Goal: Task Accomplishment & Management: Use online tool/utility

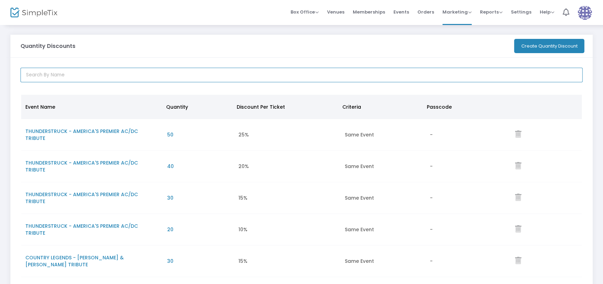
click at [97, 73] on input "text" at bounding box center [302, 75] width 562 height 15
type input "[PERSON_NAME]"
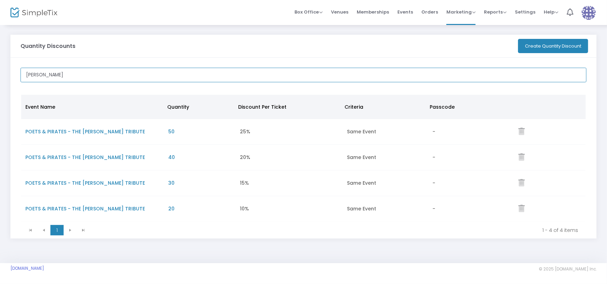
drag, startPoint x: 106, startPoint y: 71, endPoint x: 1, endPoint y: 81, distance: 105.1
click at [1, 81] on div "Quantity Discounts Create Quantity Discount [PERSON_NAME] Event Name Quantity D…" at bounding box center [303, 141] width 607 height 235
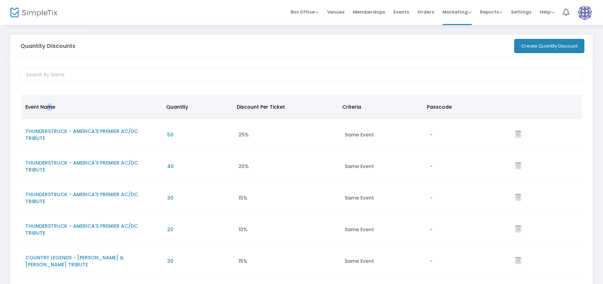
click at [49, 107] on span "Event Name" at bounding box center [40, 107] width 30 height 7
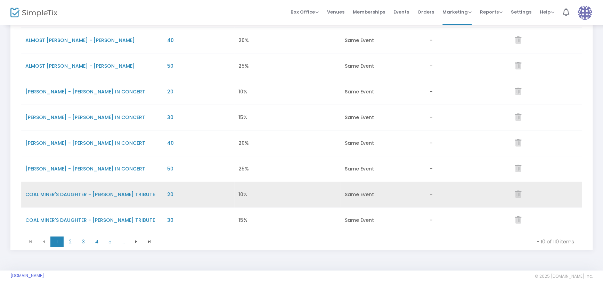
scroll to position [152, 0]
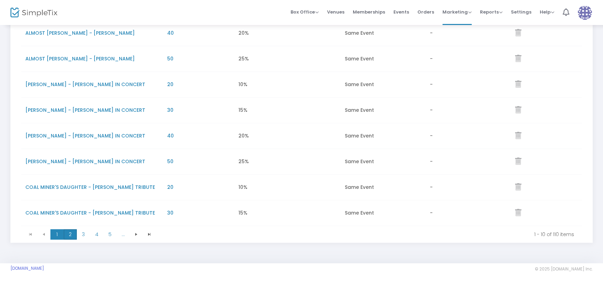
click at [71, 235] on span "2" at bounding box center [70, 234] width 13 height 10
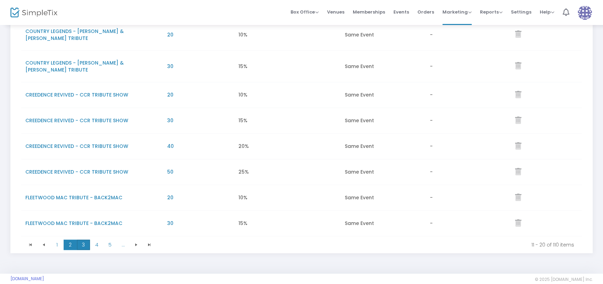
click at [83, 246] on span "3" at bounding box center [83, 245] width 13 height 10
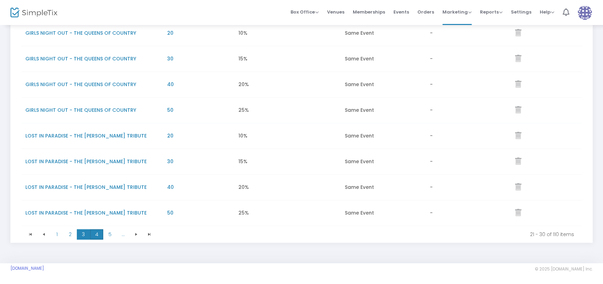
click at [97, 237] on span "4" at bounding box center [96, 234] width 13 height 10
click at [67, 235] on span "2" at bounding box center [70, 234] width 13 height 10
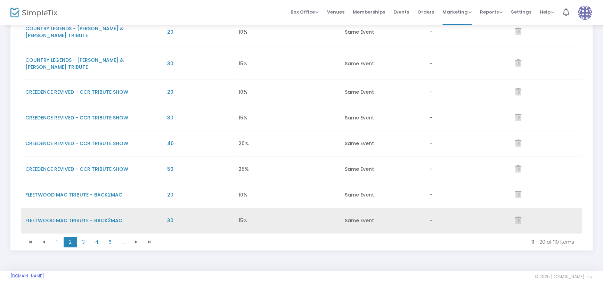
scroll to position [163, 0]
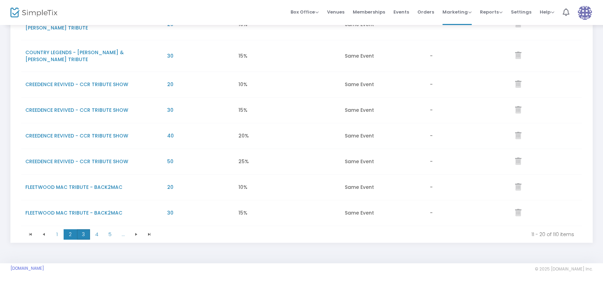
click at [84, 236] on span "3" at bounding box center [83, 234] width 13 height 10
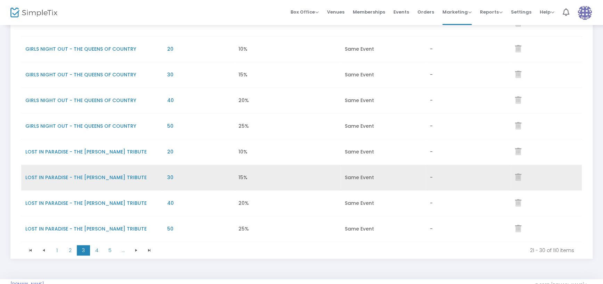
scroll to position [152, 0]
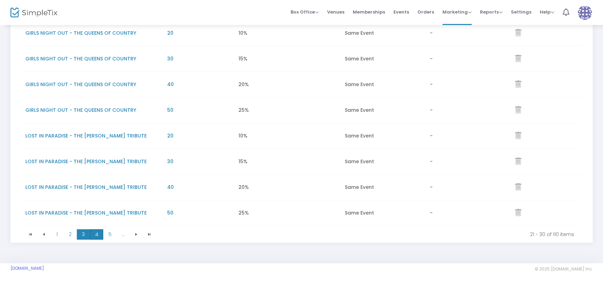
click at [99, 235] on span "4" at bounding box center [96, 234] width 13 height 10
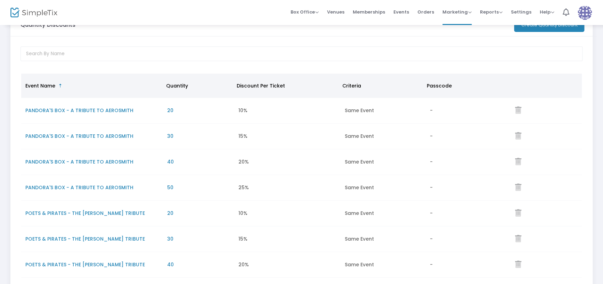
scroll to position [0, 0]
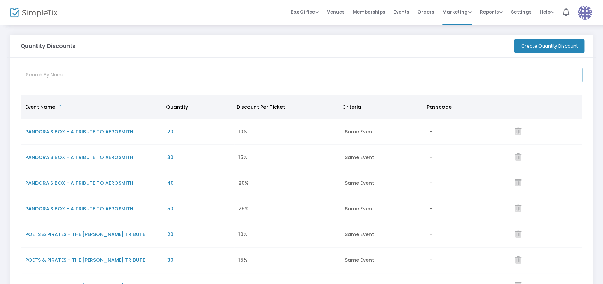
click at [75, 73] on input "text" at bounding box center [302, 75] width 562 height 15
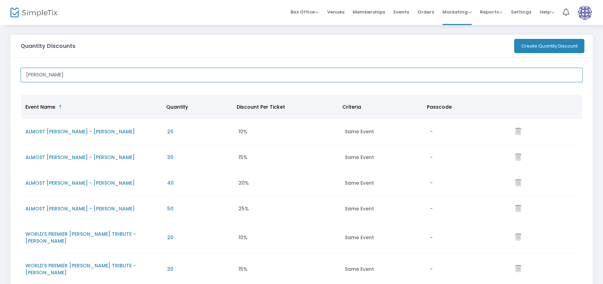
drag, startPoint x: 48, startPoint y: 74, endPoint x: 7, endPoint y: 75, distance: 41.0
click at [7, 75] on div "Quantity Discounts Create Quantity Discount [PERSON_NAME] Event Name Sorted Asc…" at bounding box center [301, 204] width 603 height 361
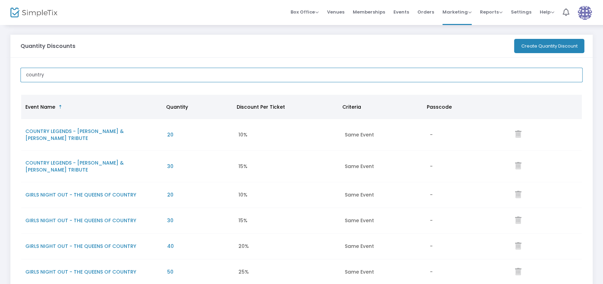
drag, startPoint x: 90, startPoint y: 73, endPoint x: 38, endPoint y: 76, distance: 52.2
click at [38, 76] on input "country" at bounding box center [302, 75] width 562 height 15
click at [56, 75] on input "country" at bounding box center [302, 75] width 562 height 15
drag, startPoint x: 48, startPoint y: 73, endPoint x: 19, endPoint y: 73, distance: 29.5
click at [19, 73] on div "country" at bounding box center [301, 75] width 569 height 15
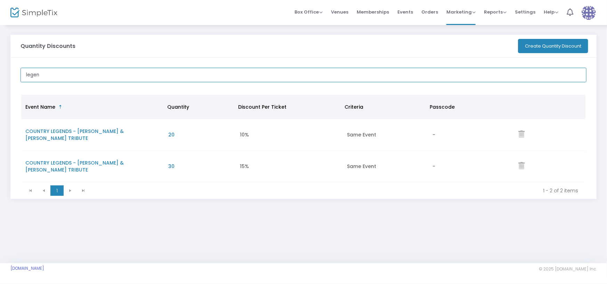
type input "legen"
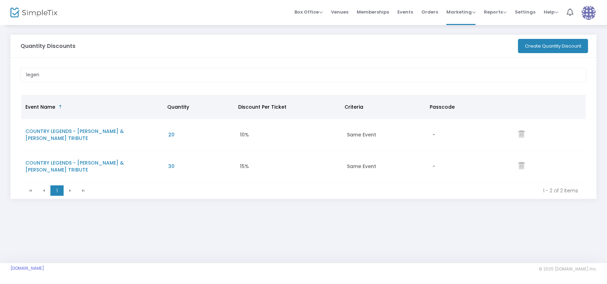
click at [542, 47] on button "Create Quantity Discount" at bounding box center [553, 46] width 70 height 14
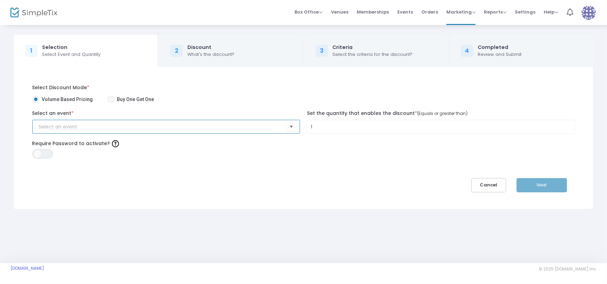
click at [71, 127] on input at bounding box center [163, 126] width 248 height 7
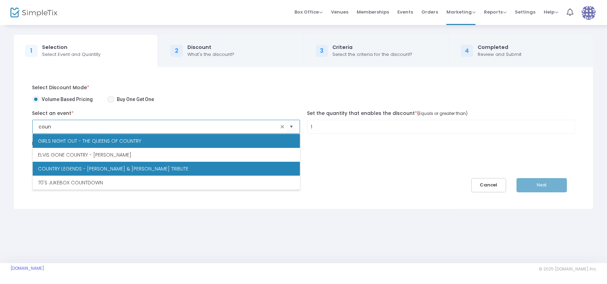
click at [86, 167] on span "COUNTRY LEGENDS - [PERSON_NAME] & [PERSON_NAME] TRIBUTE" at bounding box center [113, 168] width 150 height 7
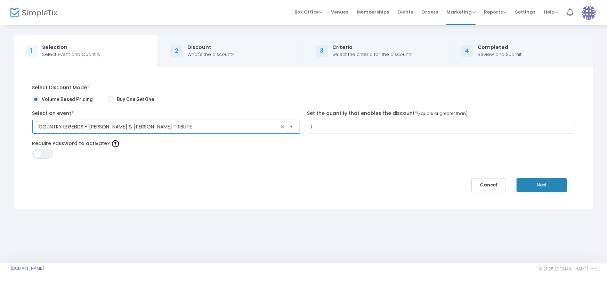
type input "COUNTRY LEGENDS - [PERSON_NAME] & [PERSON_NAME] TRIBUTE"
click at [340, 128] on input "1" at bounding box center [440, 126] width 267 height 13
type input "40"
click at [542, 182] on button "Next" at bounding box center [541, 185] width 50 height 14
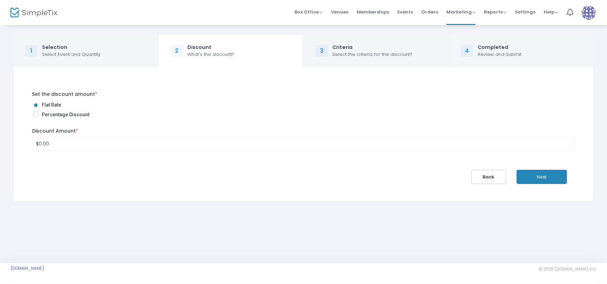
click at [52, 114] on span "Percentage Discount" at bounding box center [64, 114] width 50 height 7
click at [36, 118] on input "Percentage Discount" at bounding box center [35, 118] width 0 height 0
radio input "true"
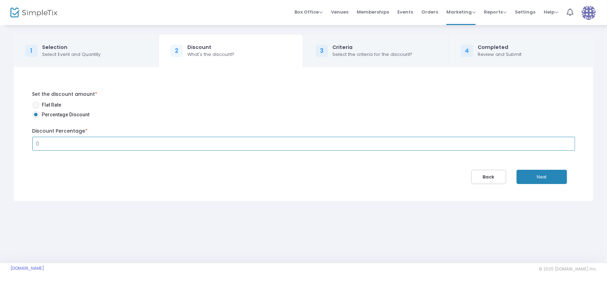
click at [64, 143] on input "0" at bounding box center [304, 143] width 542 height 13
type input "20.00%"
click at [549, 175] on button "Next" at bounding box center [541, 177] width 50 height 14
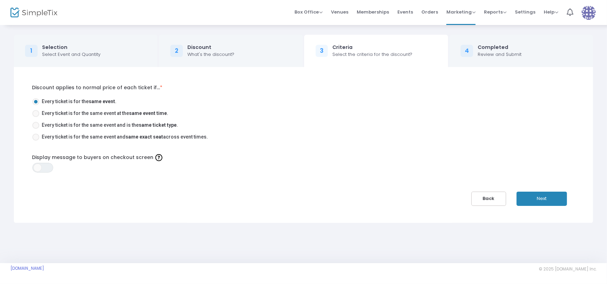
click at [547, 196] on button "Next" at bounding box center [541, 199] width 50 height 14
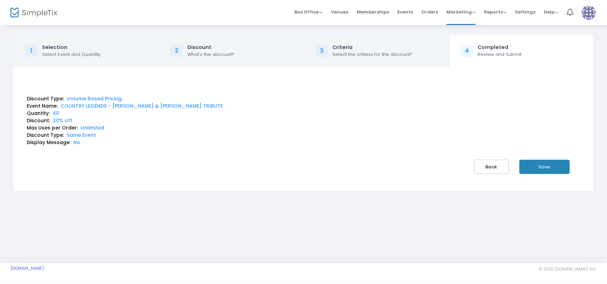
click at [540, 166] on button "Save" at bounding box center [544, 167] width 50 height 14
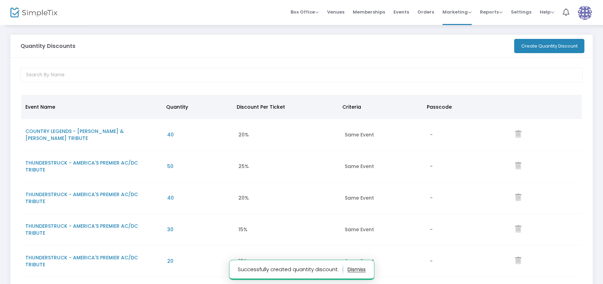
click at [541, 45] on button "Create Quantity Discount" at bounding box center [549, 46] width 70 height 14
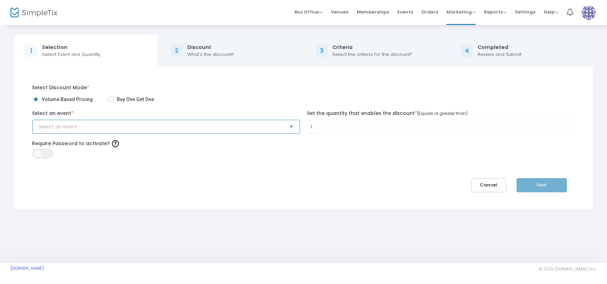
click at [59, 129] on input at bounding box center [163, 126] width 248 height 7
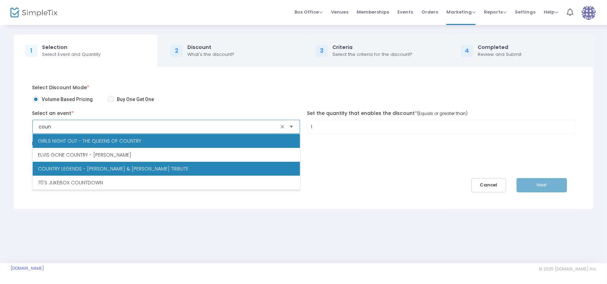
click at [121, 169] on span "COUNTRY LEGENDS - [PERSON_NAME] & [PERSON_NAME] TRIBUTE" at bounding box center [113, 168] width 150 height 7
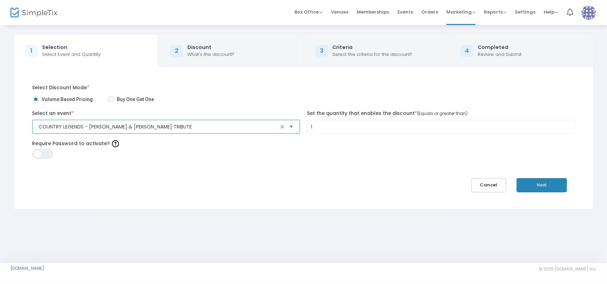
type input "COUNTRY LEGENDS - [PERSON_NAME] & [PERSON_NAME] TRIBUTE"
click at [337, 131] on input "1" at bounding box center [440, 126] width 267 height 13
type input "50"
click at [543, 183] on button "Next" at bounding box center [541, 185] width 50 height 14
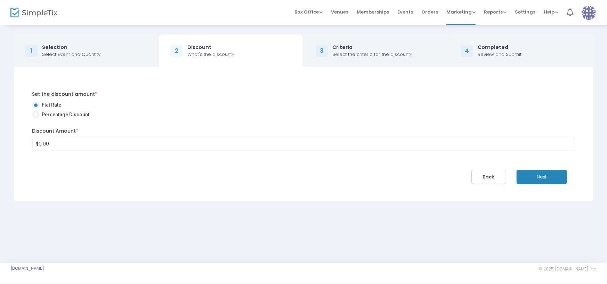
click at [36, 113] on span at bounding box center [35, 114] width 7 height 7
click at [36, 118] on input "Percentage Discount" at bounding box center [35, 118] width 0 height 0
radio input "true"
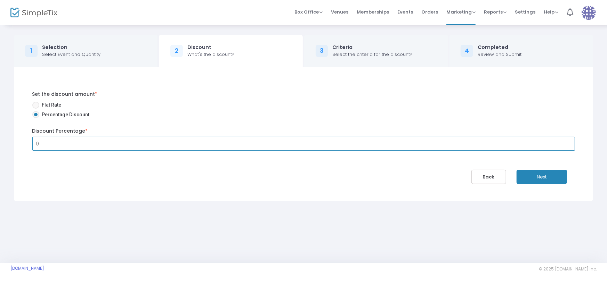
click at [60, 142] on input "0" at bounding box center [304, 143] width 542 height 13
type input "25.00%"
click at [542, 178] on button "Next" at bounding box center [541, 177] width 50 height 14
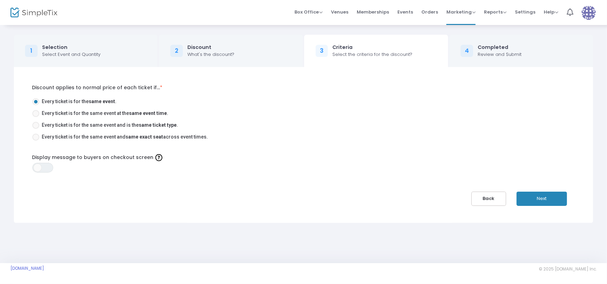
click at [543, 200] on button "Next" at bounding box center [541, 199] width 50 height 14
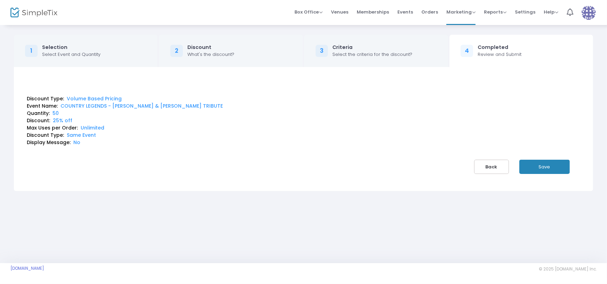
click at [543, 168] on button "Save" at bounding box center [544, 167] width 50 height 14
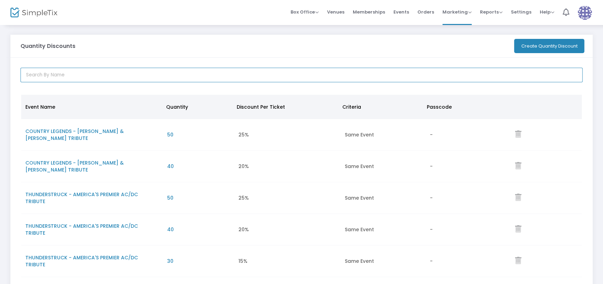
click at [96, 74] on input "text" at bounding box center [302, 75] width 562 height 15
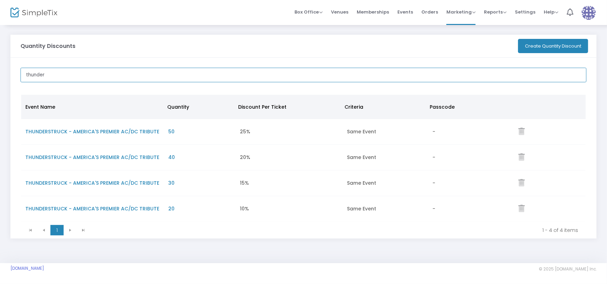
drag, startPoint x: 80, startPoint y: 77, endPoint x: 0, endPoint y: 76, distance: 79.9
click at [0, 76] on div "Quantity Discounts Create Quantity Discount thunder Event Name Quantity Discoun…" at bounding box center [303, 141] width 607 height 235
type input "monsters"
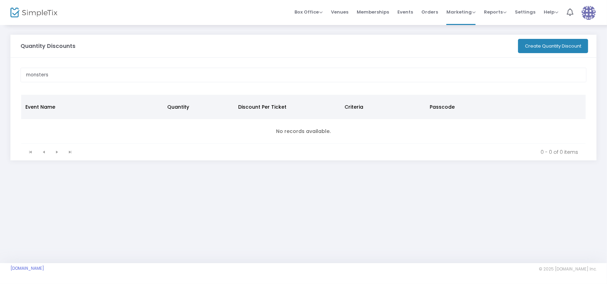
click at [560, 49] on button "Create Quantity Discount" at bounding box center [553, 46] width 70 height 14
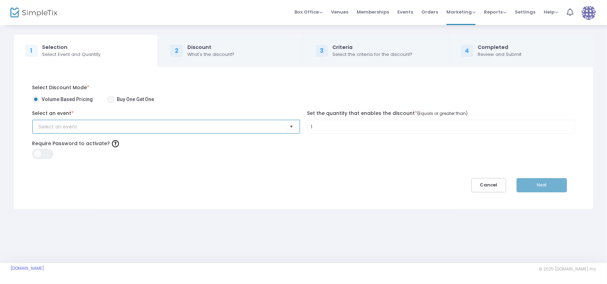
click at [59, 128] on input at bounding box center [163, 126] width 248 height 7
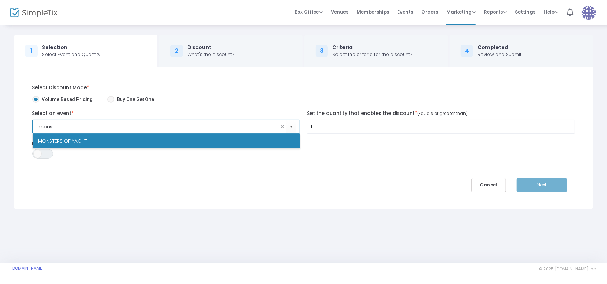
click at [65, 137] on li "MONSTERS OF YACHT" at bounding box center [166, 141] width 267 height 14
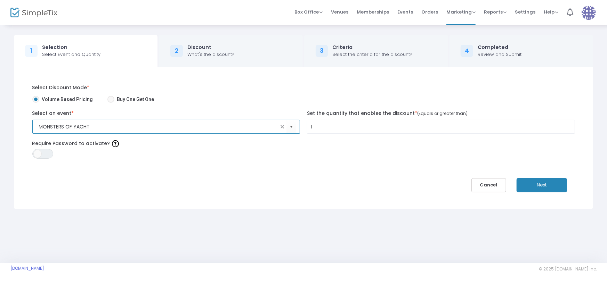
type input "MONSTERS OF YACHT"
click at [315, 127] on input "1" at bounding box center [440, 126] width 267 height 13
type input "20"
drag, startPoint x: 547, startPoint y: 185, endPoint x: 544, endPoint y: 189, distance: 5.1
click at [546, 185] on button "Next" at bounding box center [541, 185] width 50 height 14
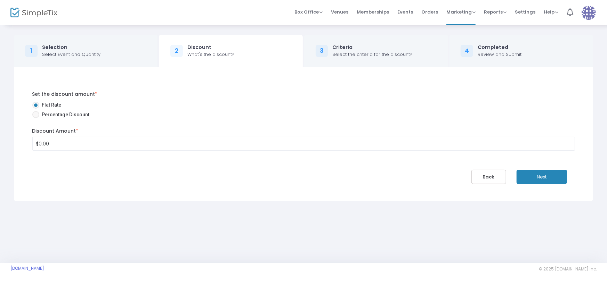
drag, startPoint x: 35, startPoint y: 116, endPoint x: 49, endPoint y: 135, distance: 23.8
click at [35, 116] on span at bounding box center [35, 114] width 7 height 7
click at [35, 118] on input "Percentage Discount" at bounding box center [35, 118] width 0 height 0
radio input "true"
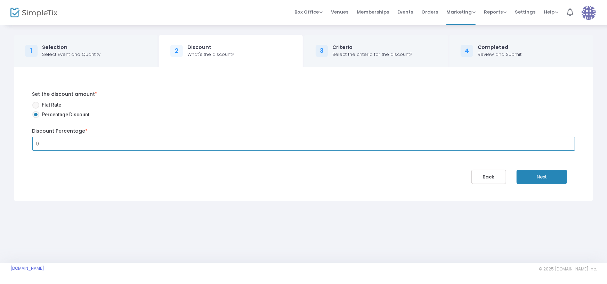
click at [55, 145] on input "0" at bounding box center [304, 143] width 542 height 13
type input "10.00%"
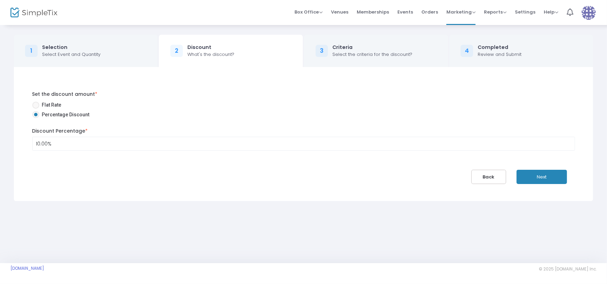
click at [543, 177] on button "Next" at bounding box center [541, 177] width 50 height 14
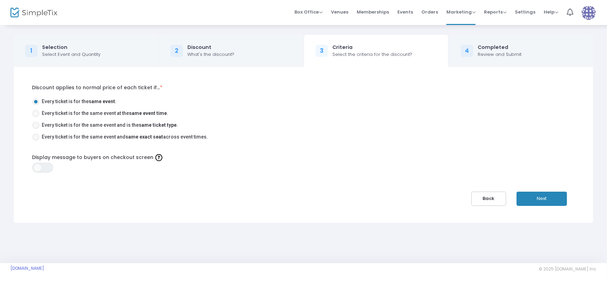
click at [550, 193] on button "Next" at bounding box center [541, 199] width 50 height 14
